Goal: Check status: Check status

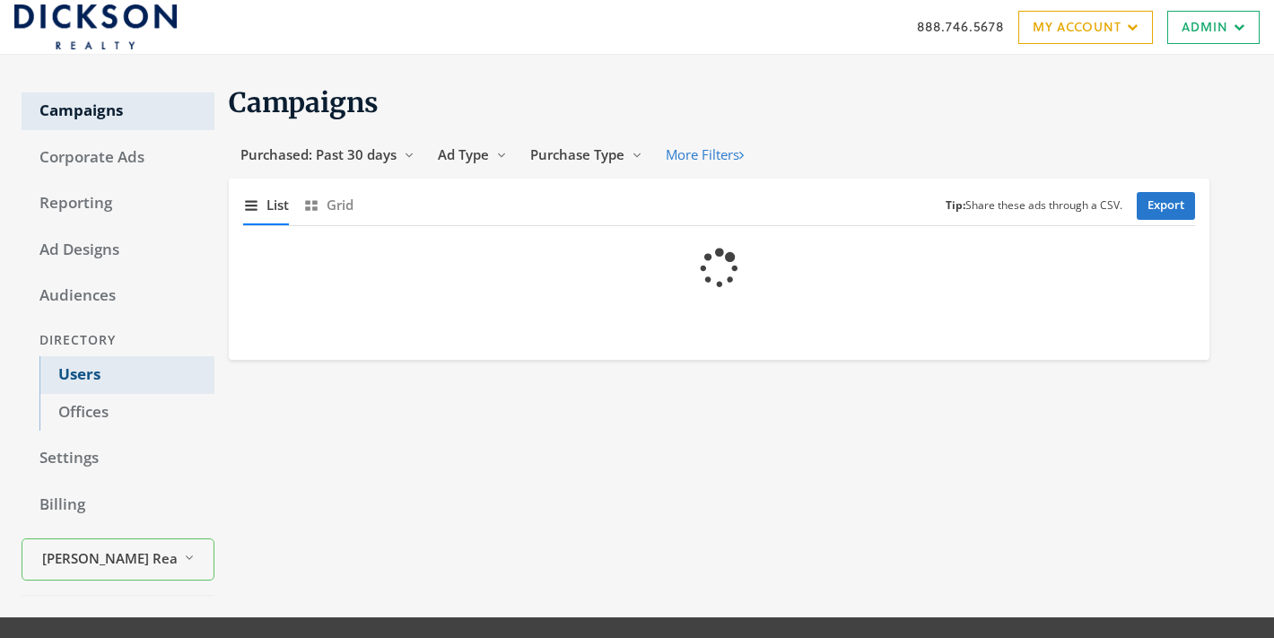
click at [82, 364] on link "Users" at bounding box center [126, 375] width 175 height 38
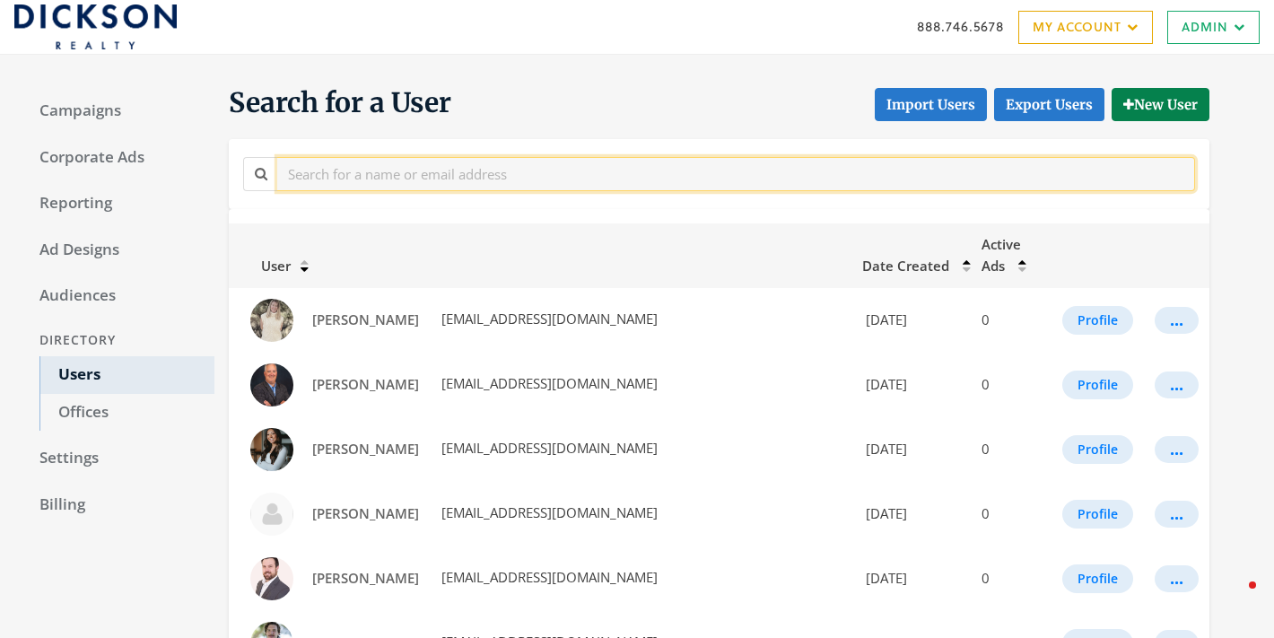
click at [500, 182] on input "text" at bounding box center [735, 173] width 917 height 33
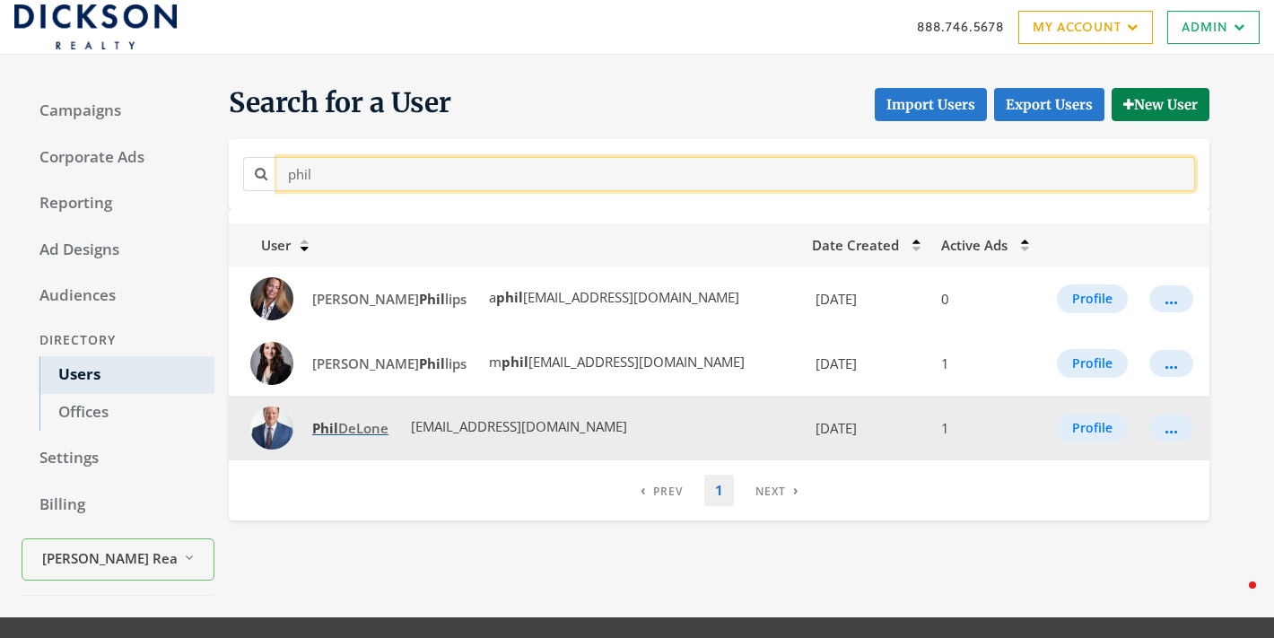
type input "phil"
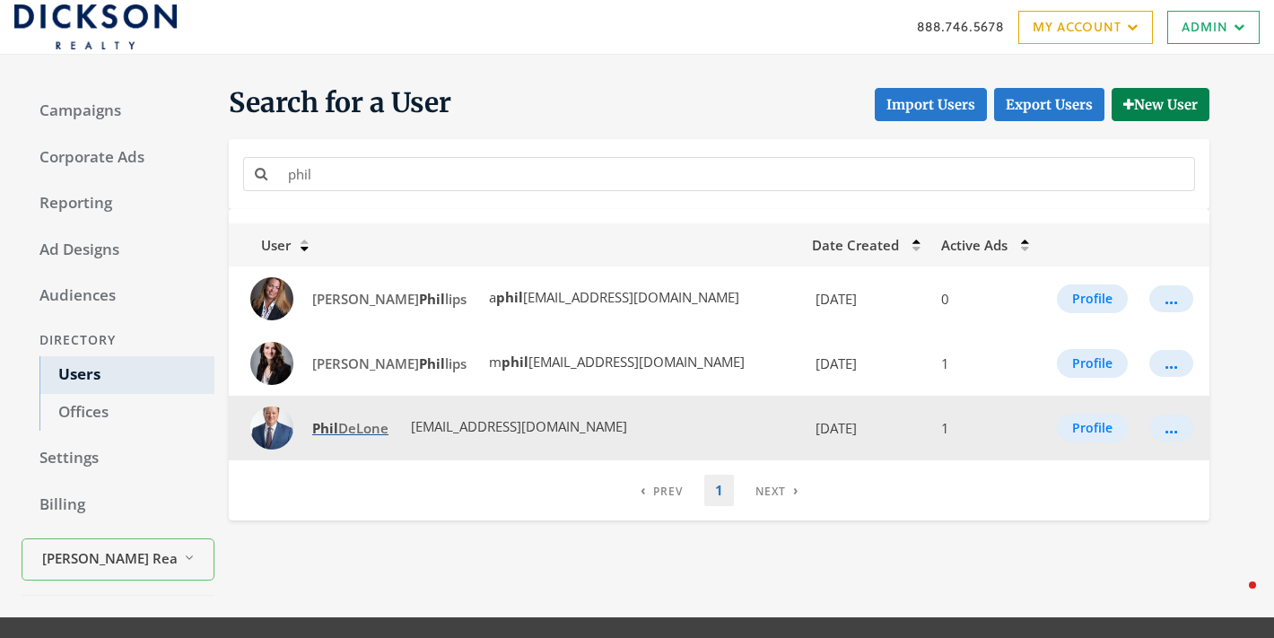
click at [349, 414] on link "Phil DeLone" at bounding box center [350, 428] width 100 height 33
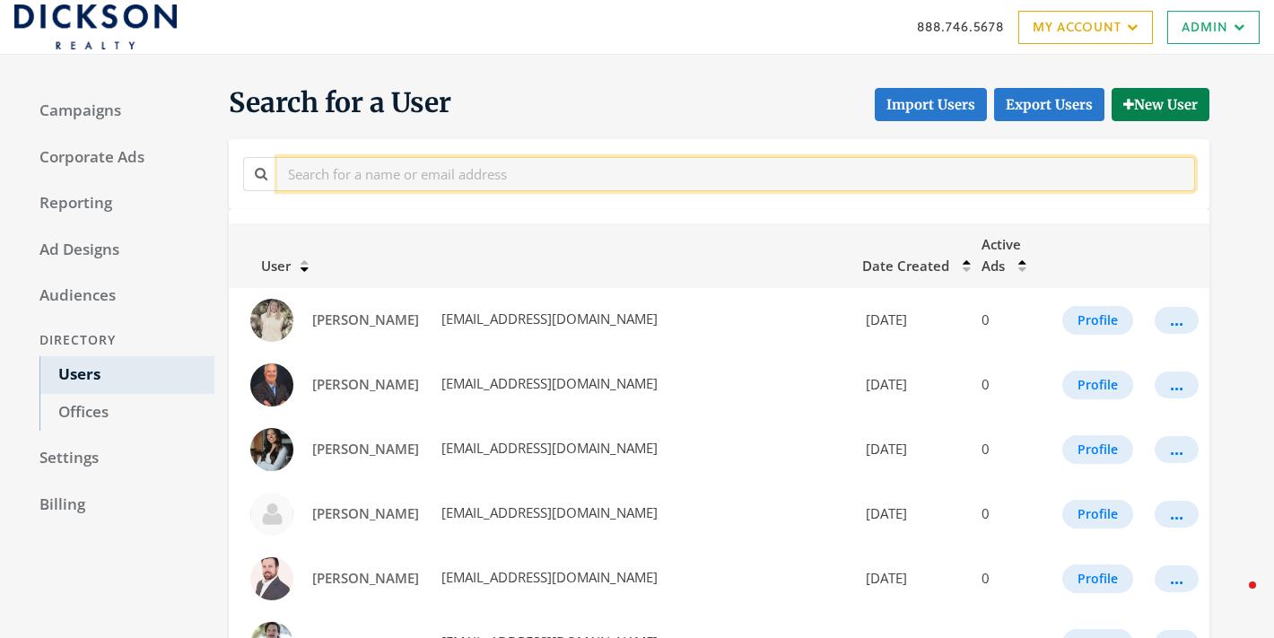
click at [368, 181] on input "text" at bounding box center [735, 173] width 917 height 33
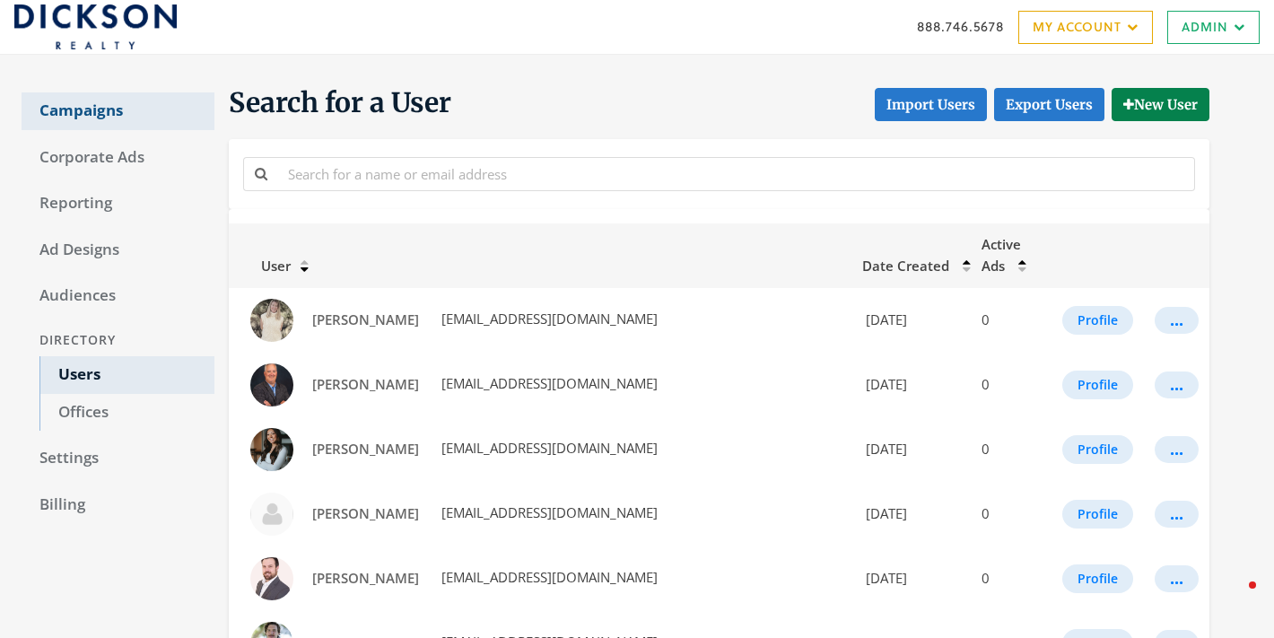
click at [107, 119] on link "Campaigns" at bounding box center [118, 111] width 193 height 38
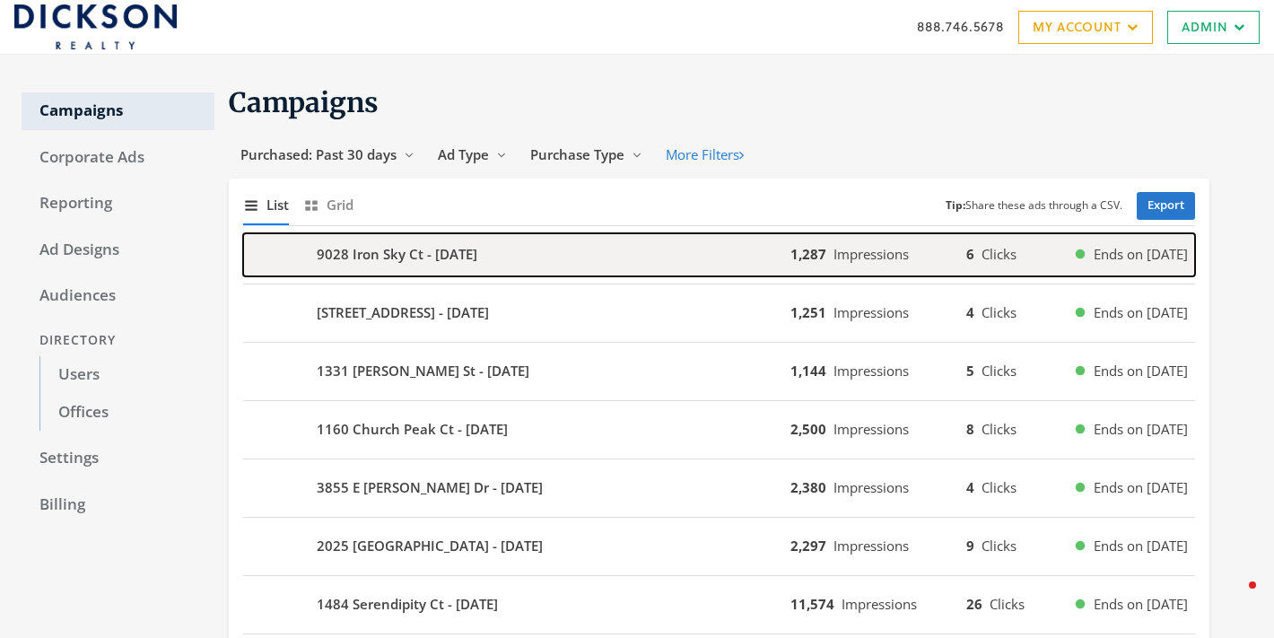
click at [415, 238] on div "9028 Iron Sky Ct - [DATE]" at bounding box center [516, 254] width 547 height 43
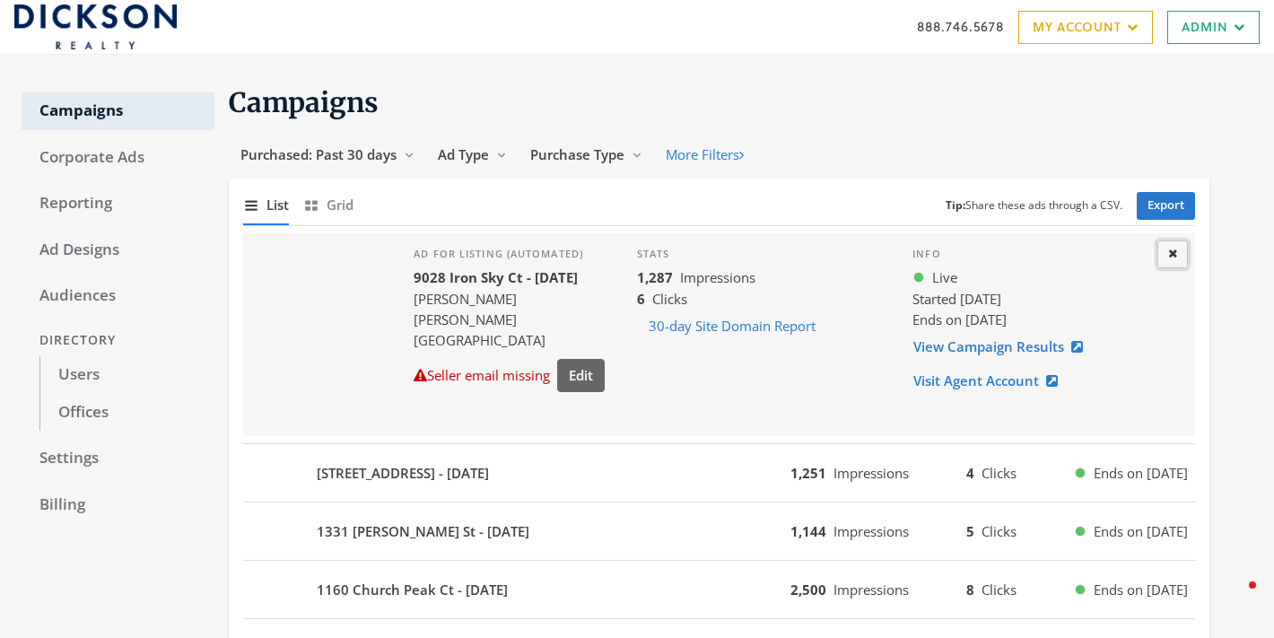
click at [1165, 256] on button "Close" at bounding box center [1172, 254] width 30 height 28
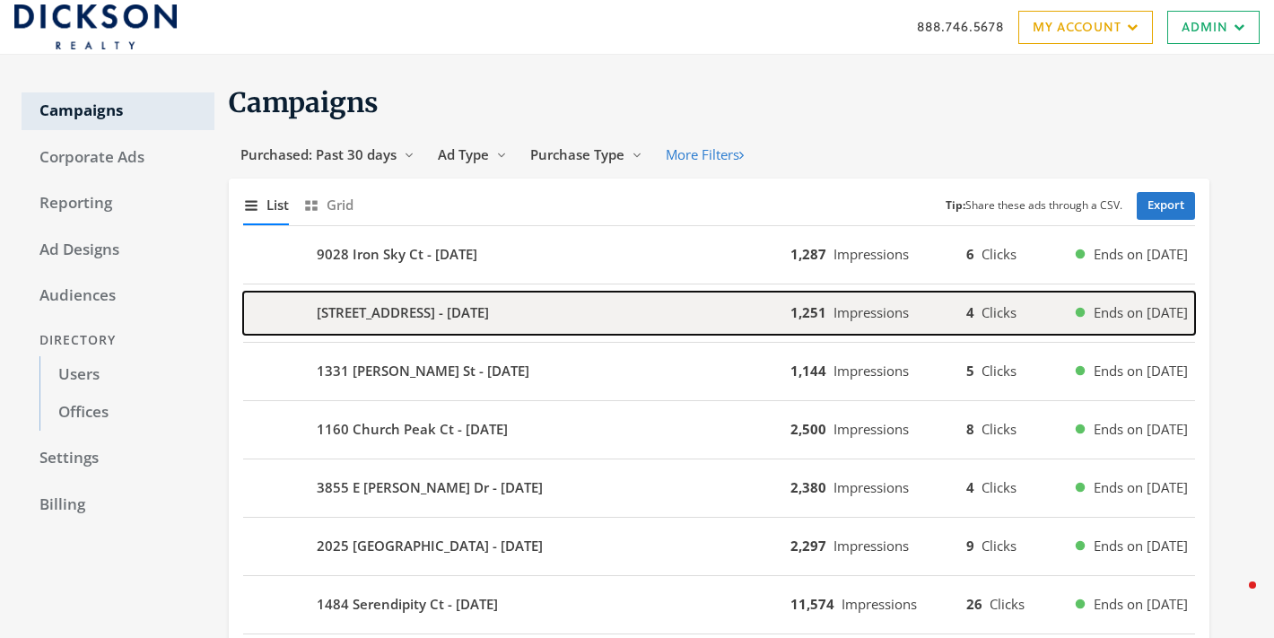
click at [454, 317] on b "[STREET_ADDRESS] - [DATE]" at bounding box center [403, 312] width 172 height 21
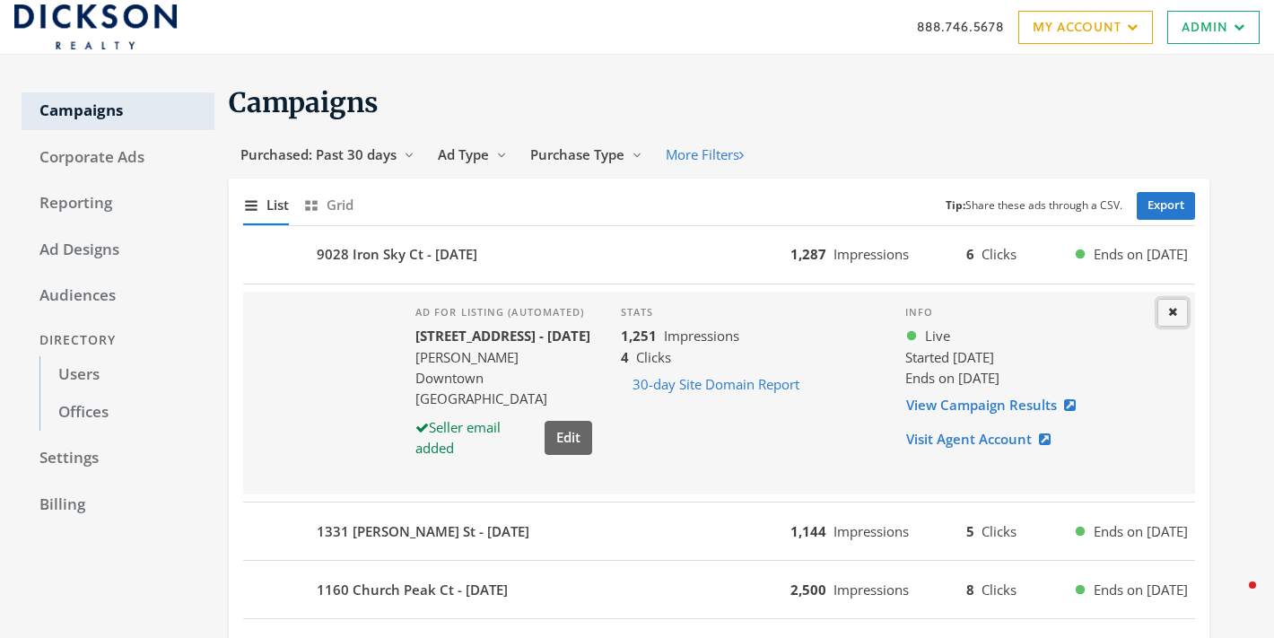
click at [1176, 308] on icon at bounding box center [1172, 312] width 9 height 12
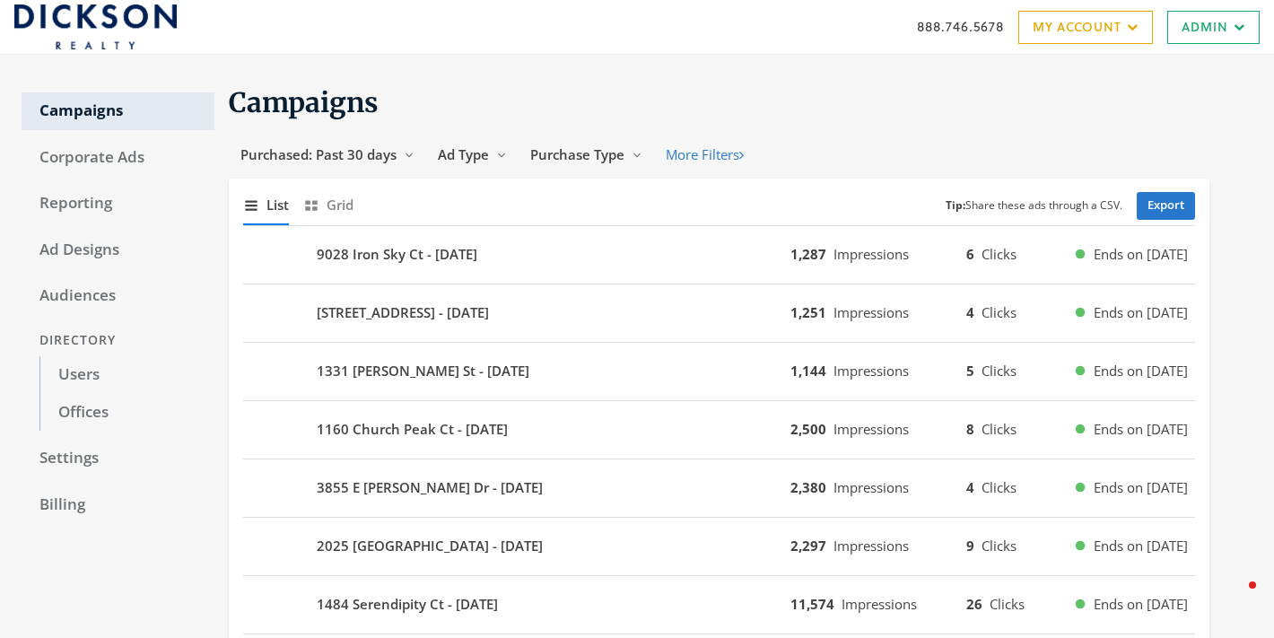
click at [473, 230] on div "9028 Iron Sky Ct - [DATE] 1,287 Impressions 6 Clicks Ends on [DATE]" at bounding box center [719, 255] width 952 height 58
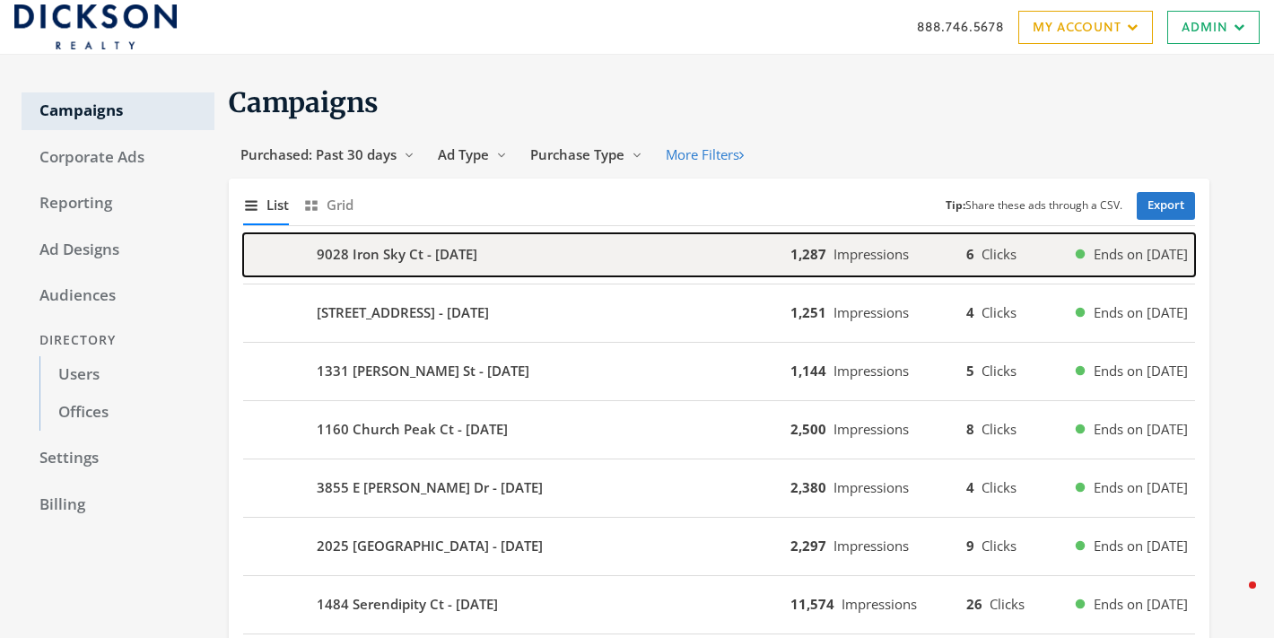
click at [538, 245] on div "9028 Iron Sky Ct - [DATE]" at bounding box center [516, 254] width 547 height 43
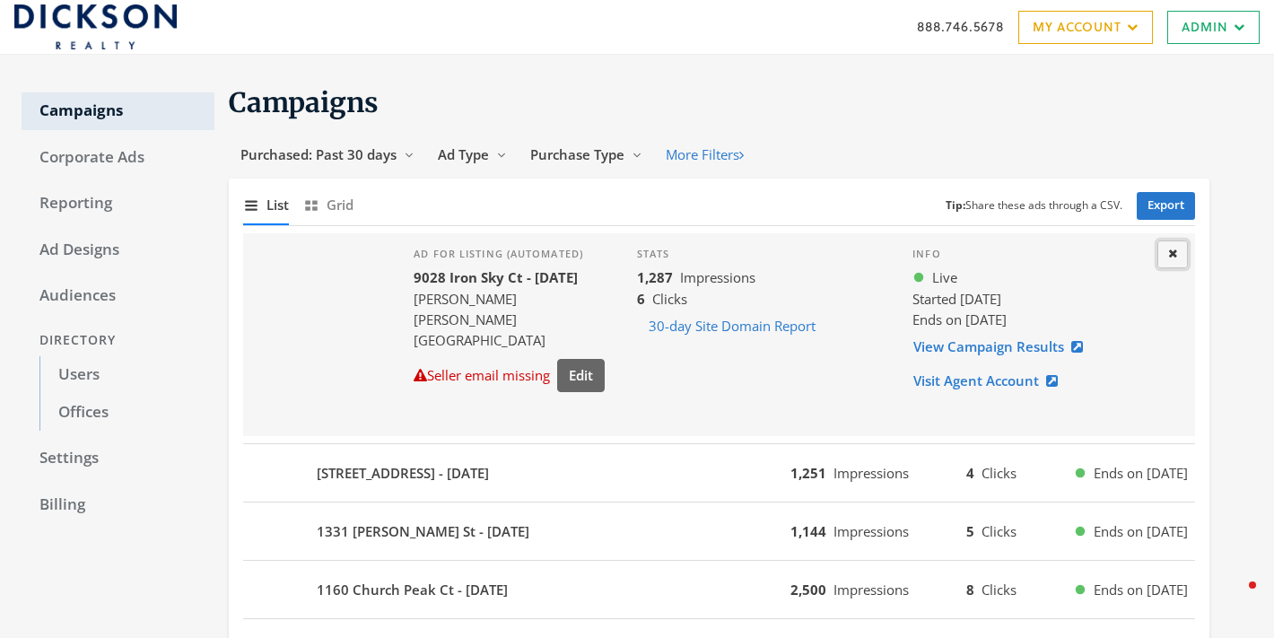
click at [1171, 255] on icon at bounding box center [1172, 254] width 9 height 12
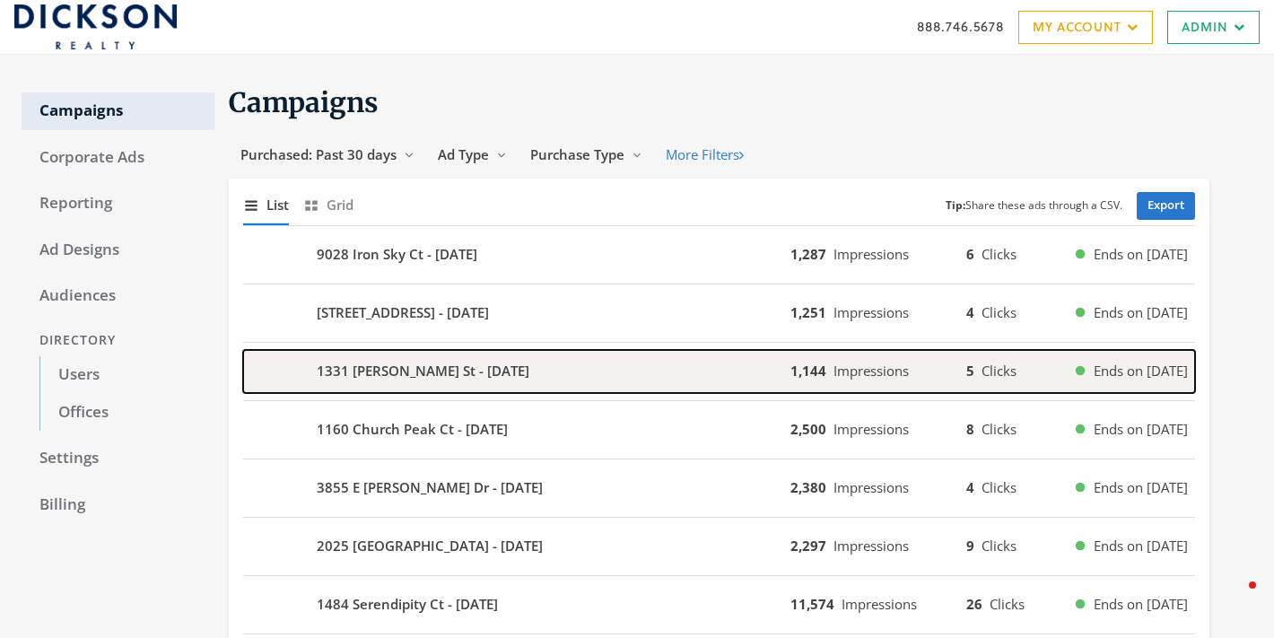
click at [361, 372] on b "1331 [PERSON_NAME] St - [DATE]" at bounding box center [423, 371] width 213 height 21
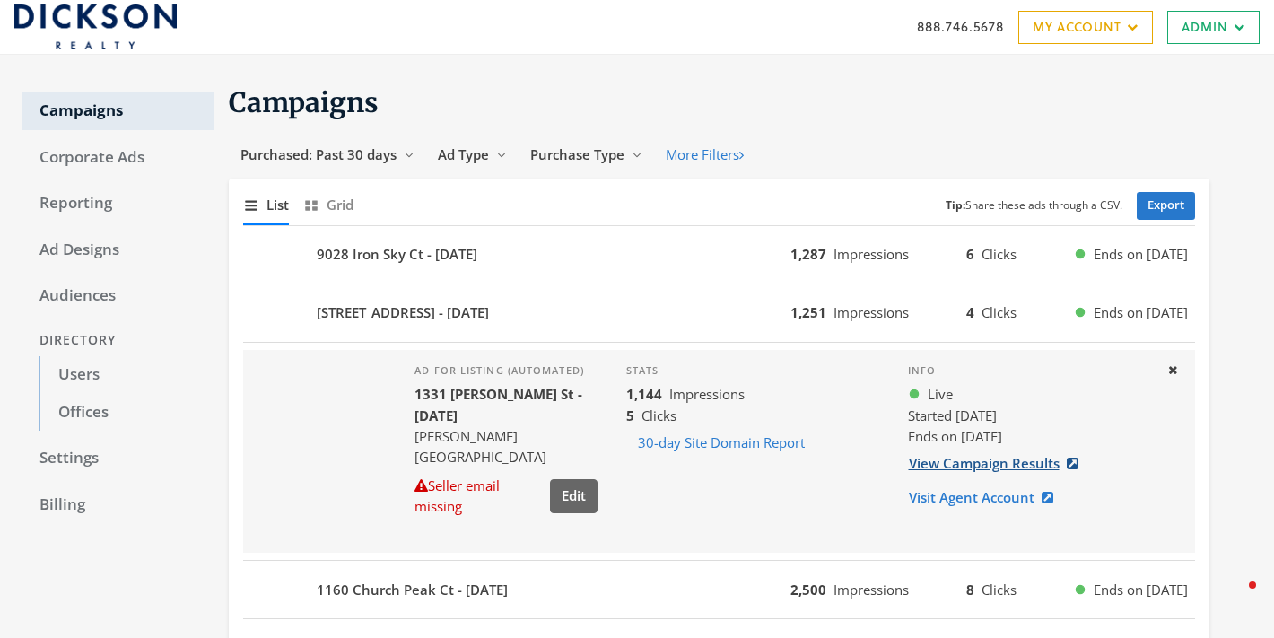
click at [1008, 461] on link "View Campaign Results" at bounding box center [999, 463] width 182 height 33
